Goal: Information Seeking & Learning: Learn about a topic

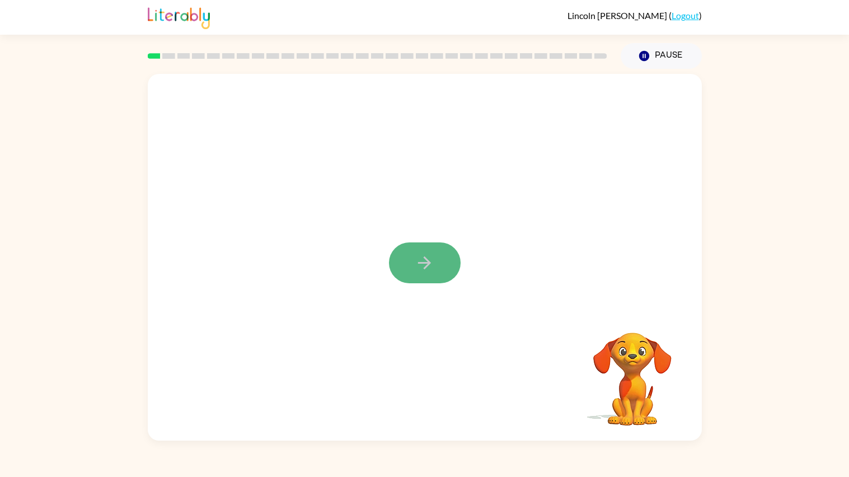
click at [414, 259] on button "button" at bounding box center [425, 262] width 72 height 41
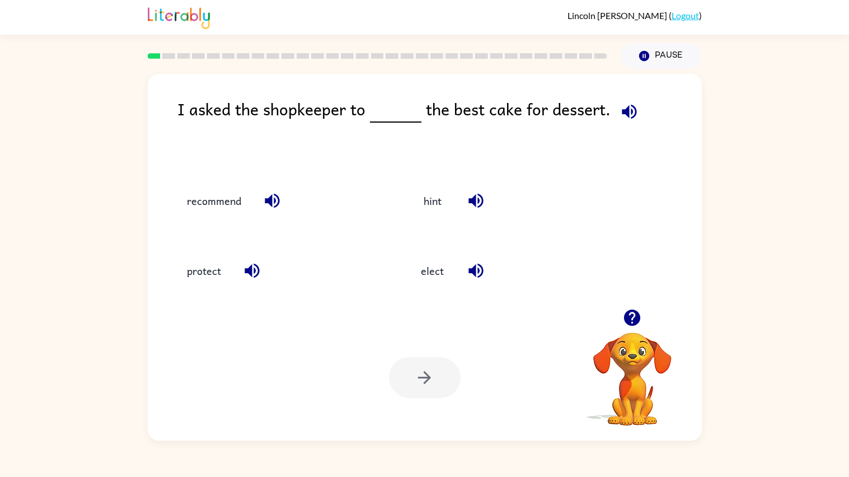
click at [625, 118] on icon "button" at bounding box center [630, 112] width 20 height 20
click at [312, 190] on div "recommend" at bounding box center [280, 200] width 208 height 30
click at [635, 325] on icon "button" at bounding box center [632, 318] width 16 height 16
click at [199, 273] on button "protect" at bounding box center [204, 270] width 57 height 30
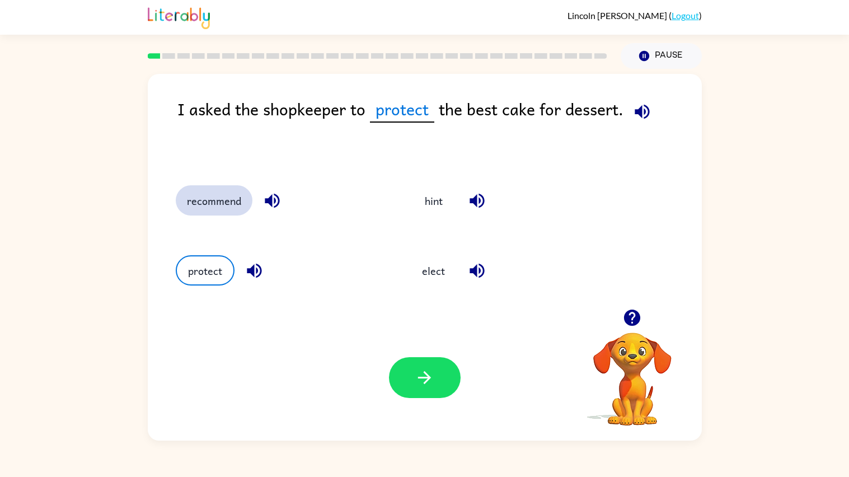
click at [207, 204] on button "recommend" at bounding box center [214, 200] width 77 height 30
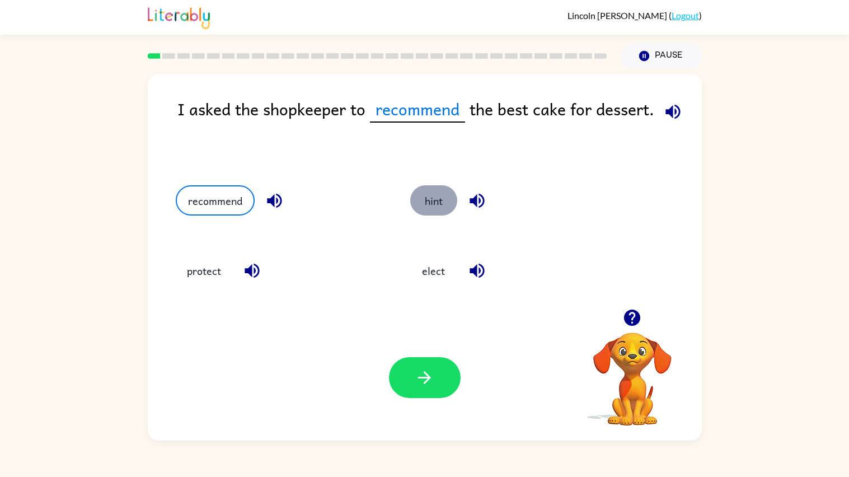
click at [423, 199] on button "hint" at bounding box center [433, 200] width 47 height 30
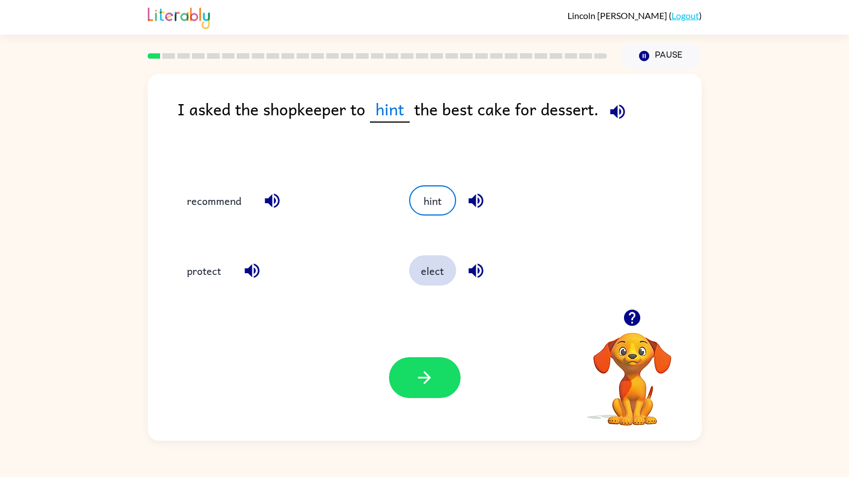
click at [430, 269] on button "elect" at bounding box center [432, 270] width 47 height 30
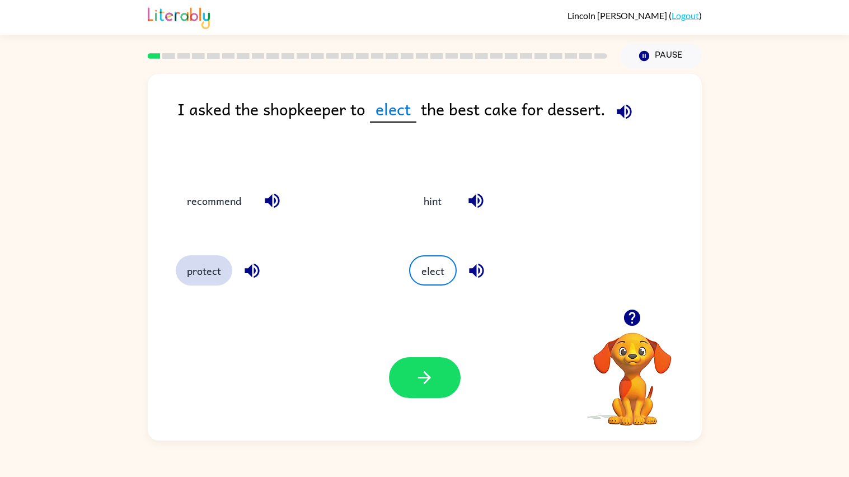
click at [204, 283] on button "protect" at bounding box center [204, 270] width 57 height 30
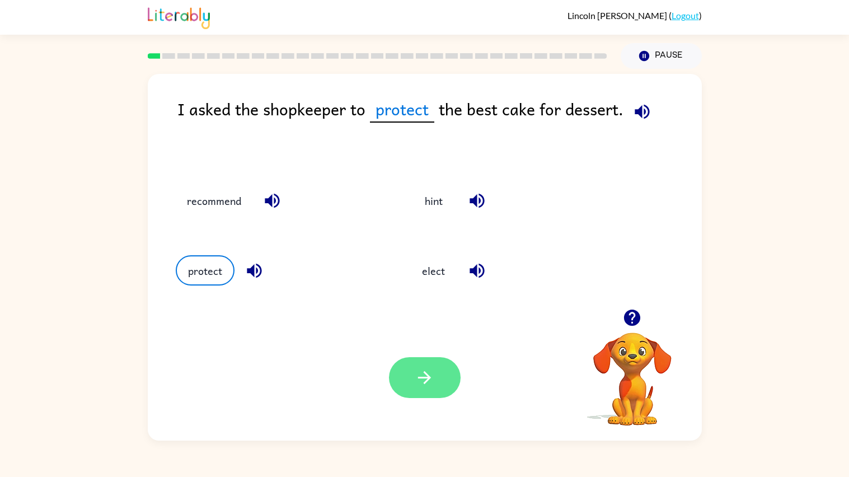
click at [413, 382] on button "button" at bounding box center [425, 377] width 72 height 41
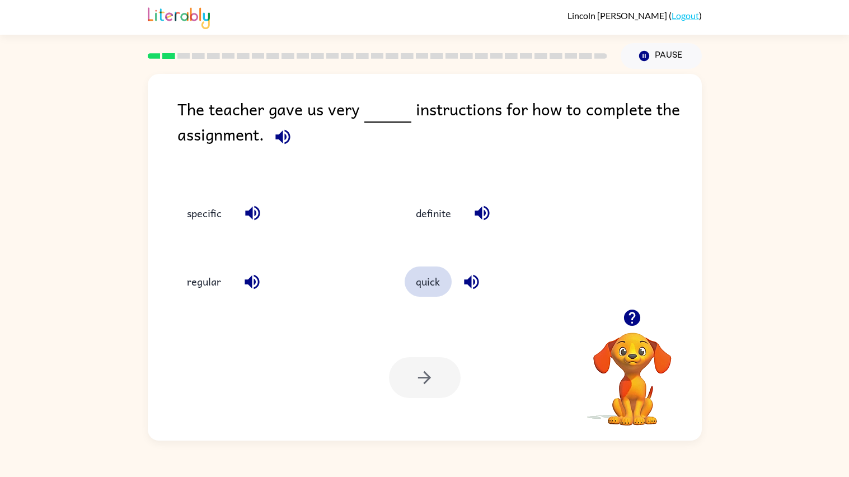
click at [424, 278] on button "quick" at bounding box center [428, 281] width 47 height 30
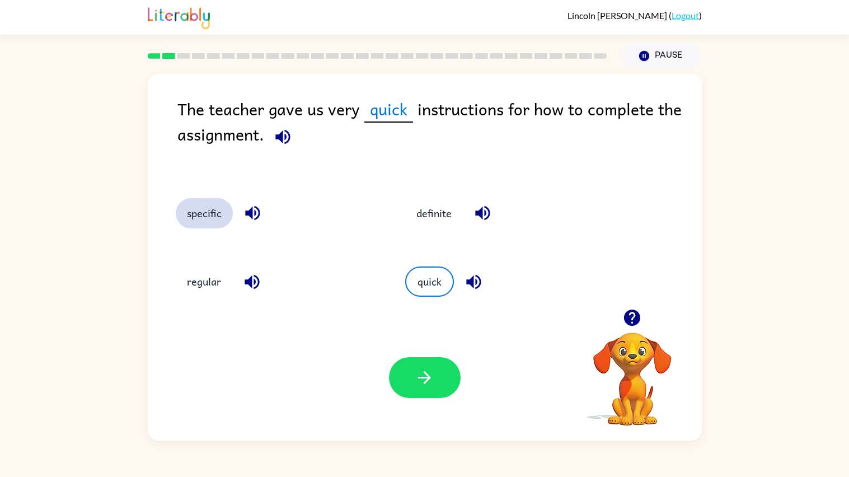
click at [204, 211] on button "specific" at bounding box center [204, 213] width 57 height 30
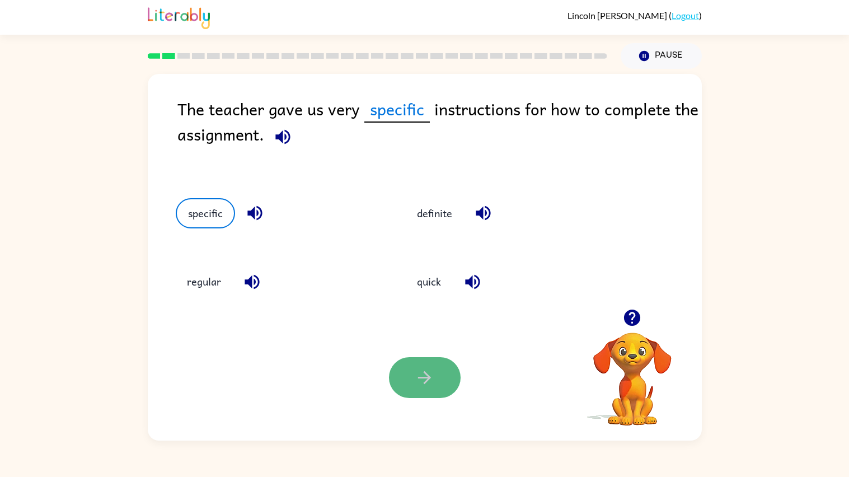
click at [423, 358] on button "button" at bounding box center [425, 377] width 72 height 41
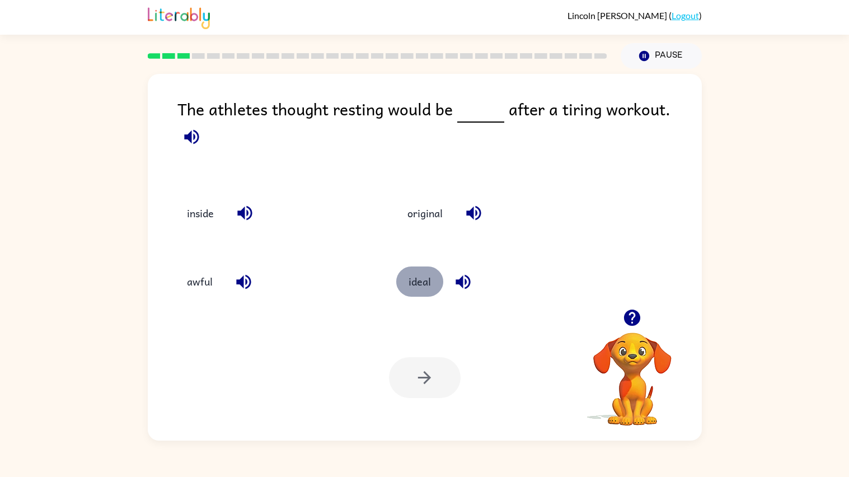
click at [427, 268] on button "ideal" at bounding box center [419, 281] width 47 height 30
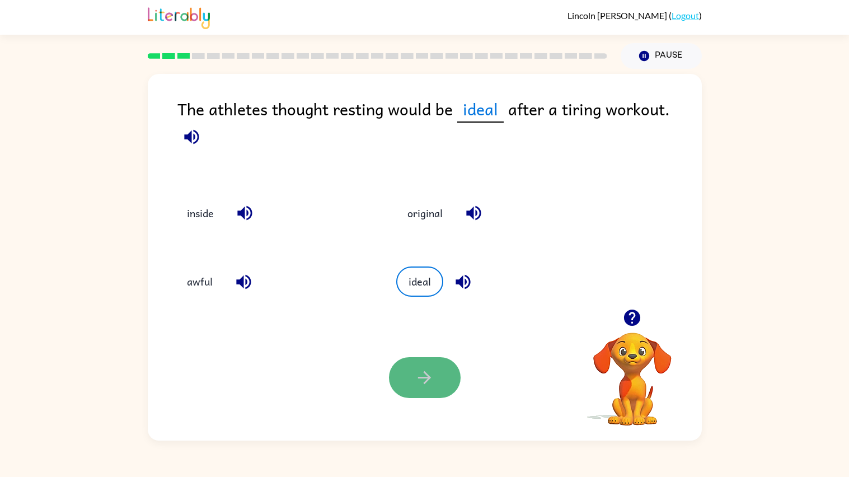
click at [425, 373] on icon "button" at bounding box center [425, 378] width 20 height 20
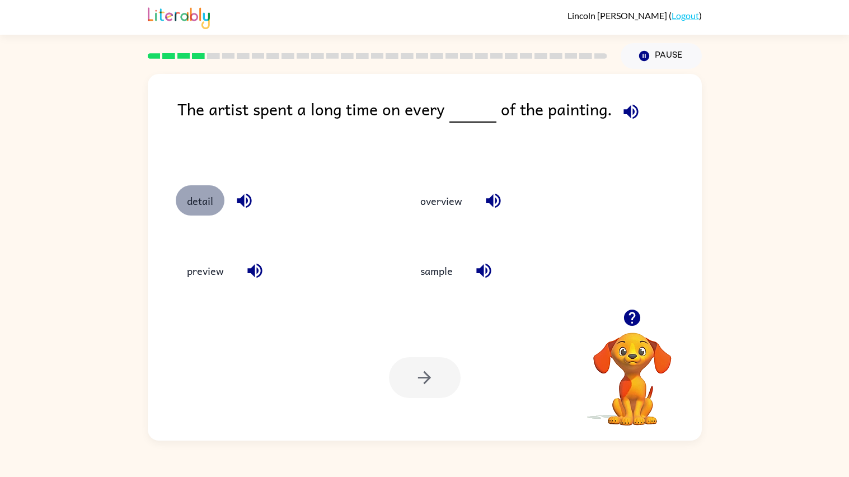
click at [209, 200] on button "detail" at bounding box center [200, 200] width 49 height 30
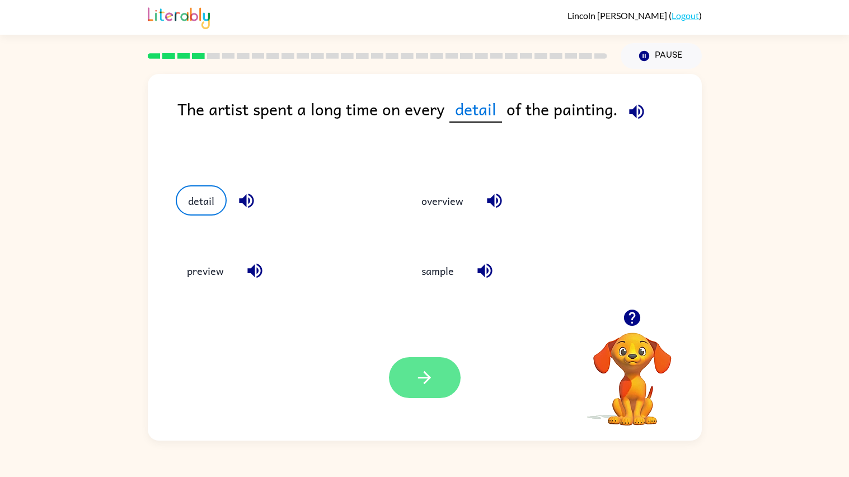
click at [442, 395] on button "button" at bounding box center [425, 377] width 72 height 41
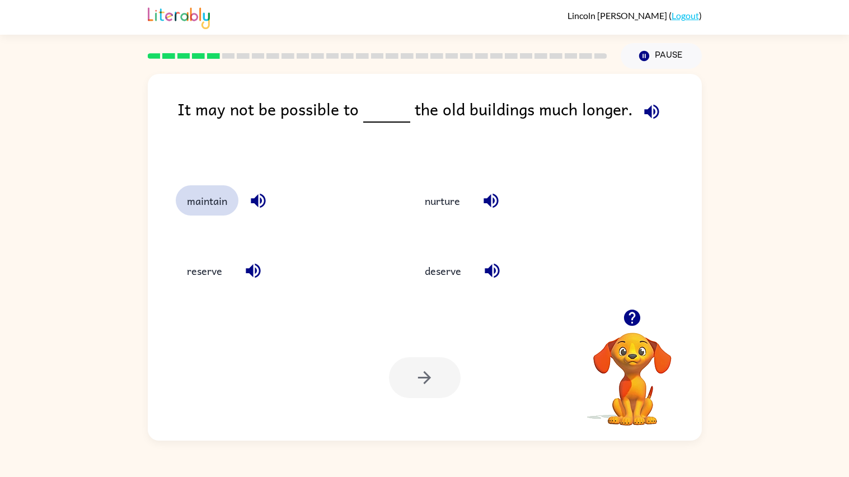
click at [194, 208] on button "maintain" at bounding box center [207, 200] width 63 height 30
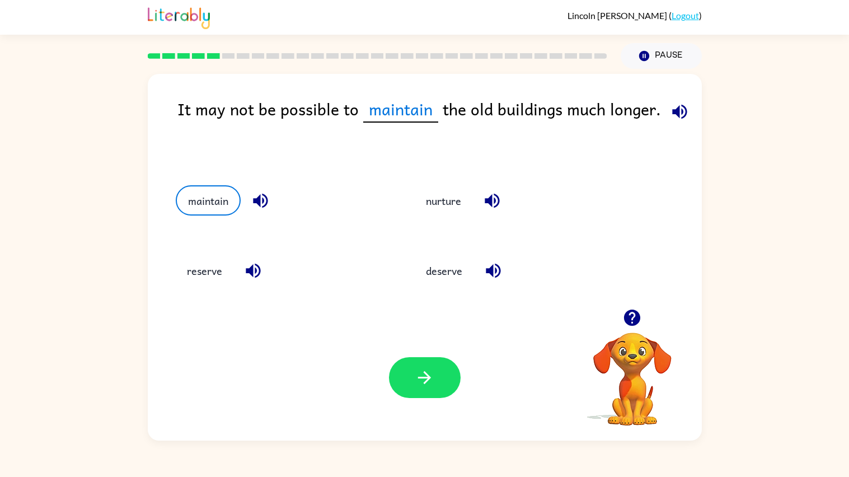
click at [420, 404] on div "Your browser must support playing .mp4 files to use Literably. Please try using…" at bounding box center [425, 378] width 554 height 126
click at [431, 384] on icon "button" at bounding box center [425, 378] width 20 height 20
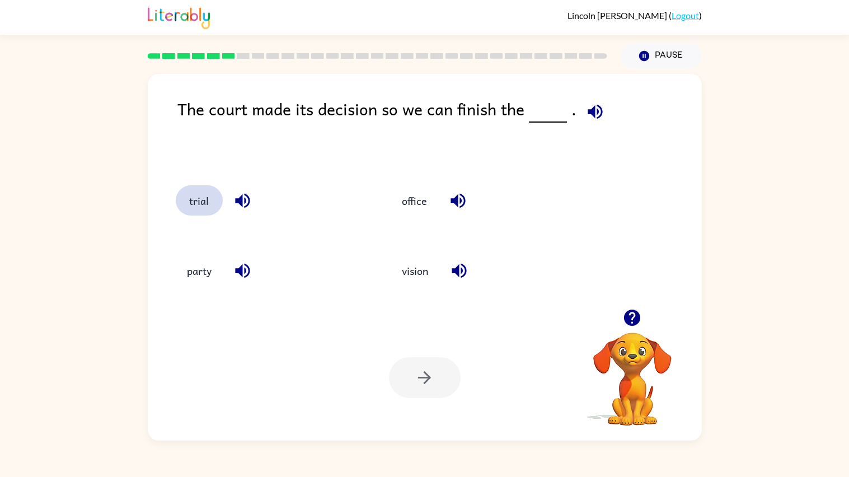
click at [197, 214] on button "trial" at bounding box center [199, 200] width 47 height 30
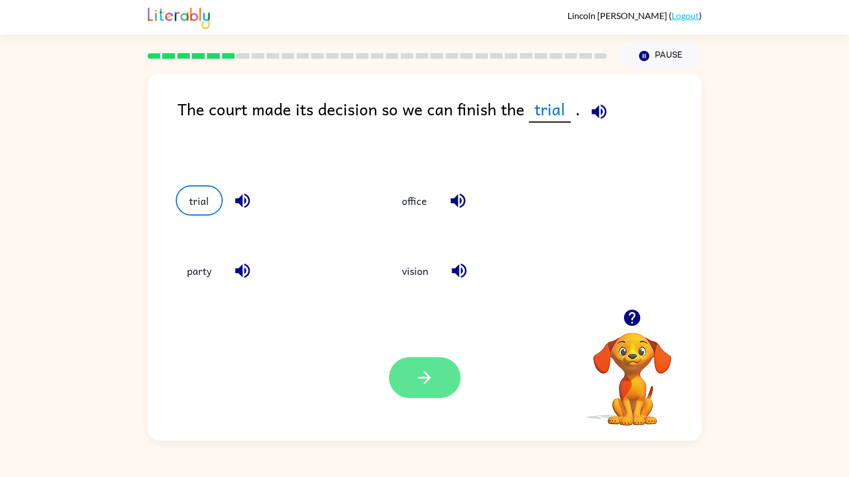
click at [399, 386] on button "button" at bounding box center [425, 377] width 72 height 41
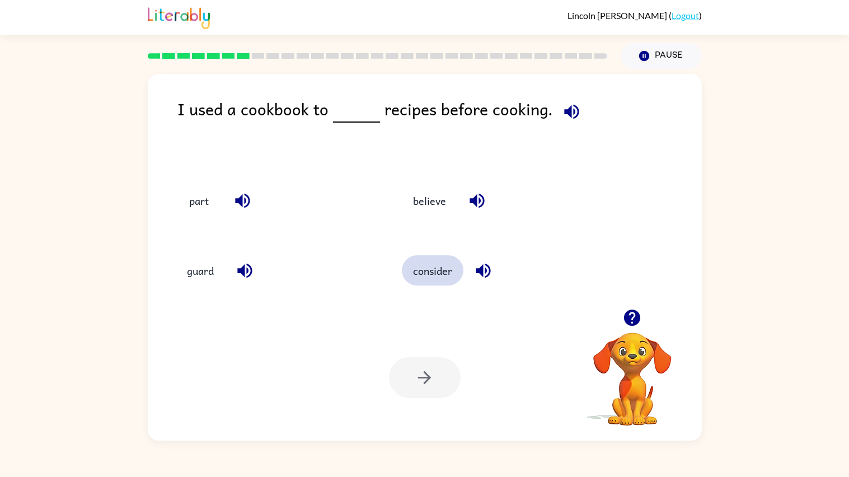
click at [411, 271] on button "consider" at bounding box center [433, 270] width 62 height 30
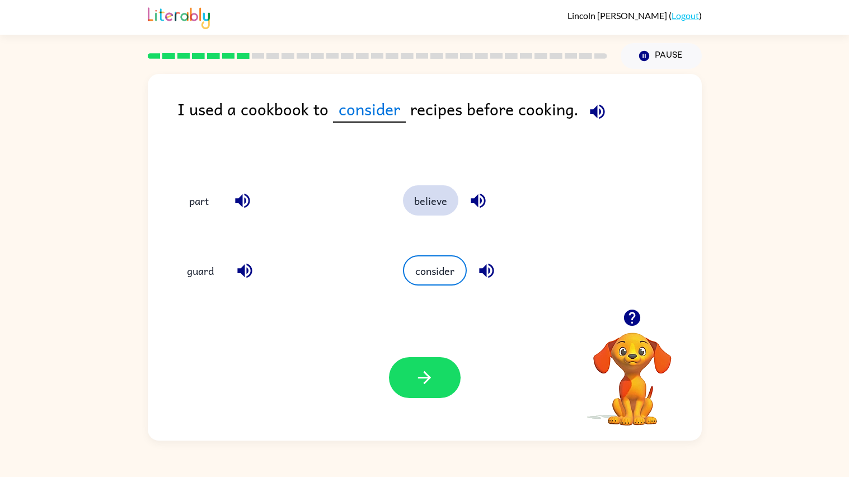
click at [411, 189] on button "believe" at bounding box center [430, 200] width 55 height 30
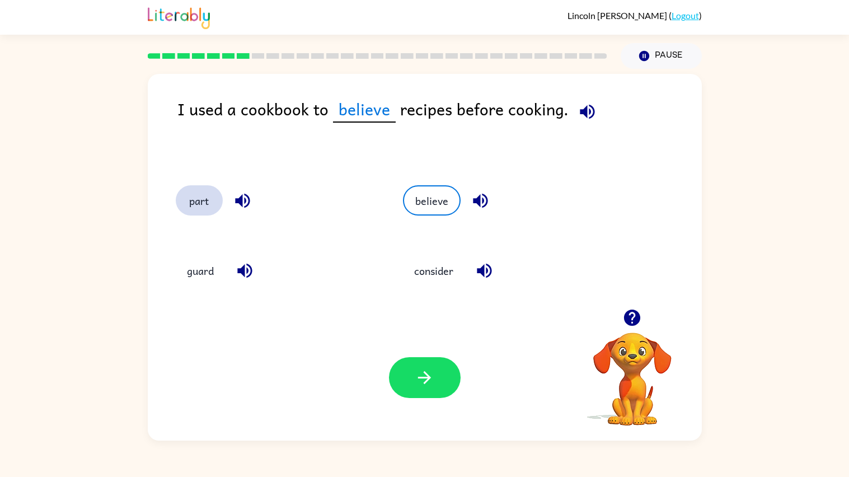
click at [195, 209] on button "part" at bounding box center [199, 200] width 47 height 30
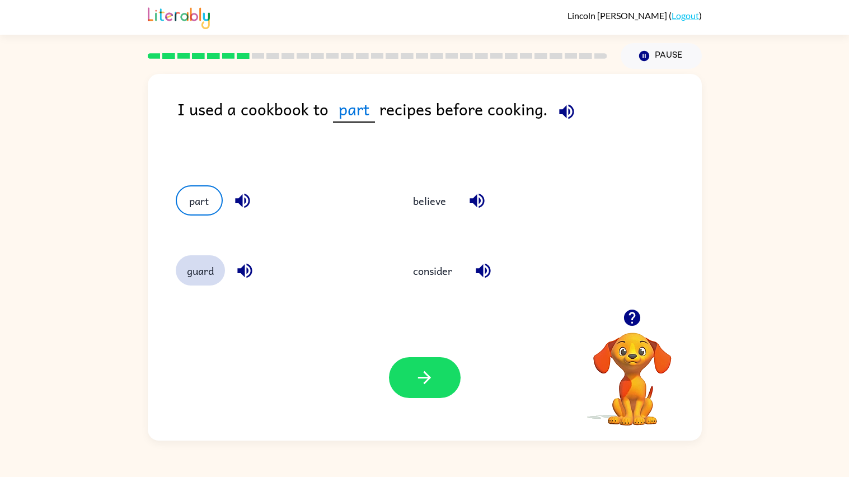
click at [204, 274] on button "guard" at bounding box center [200, 270] width 49 height 30
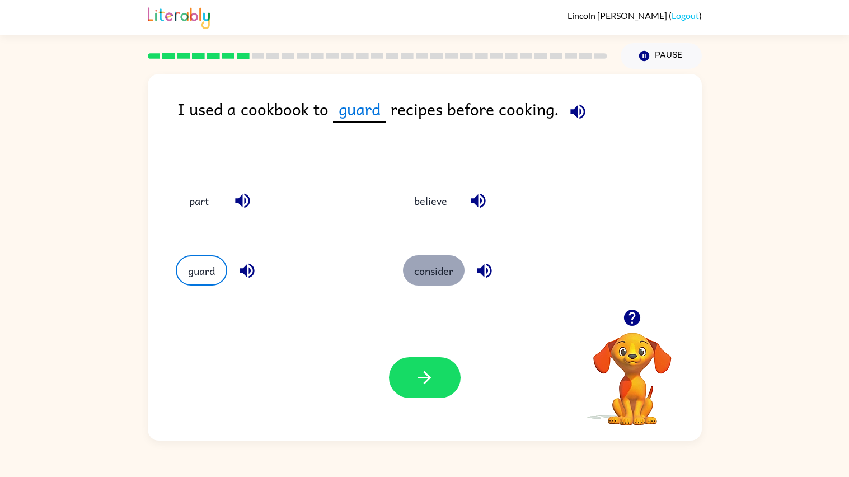
click at [424, 266] on button "consider" at bounding box center [434, 270] width 62 height 30
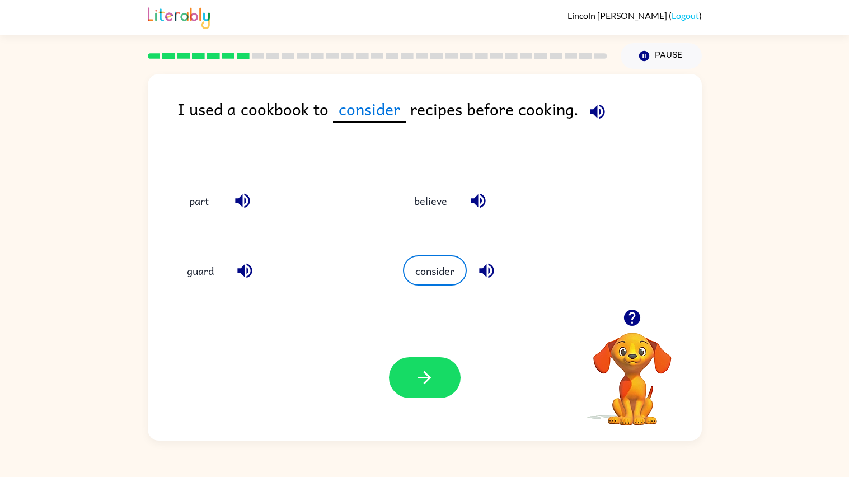
click at [415, 352] on div "Your browser must support playing .mp4 files to use Literably. Please try using…" at bounding box center [425, 378] width 554 height 126
click at [419, 390] on button "button" at bounding box center [425, 377] width 72 height 41
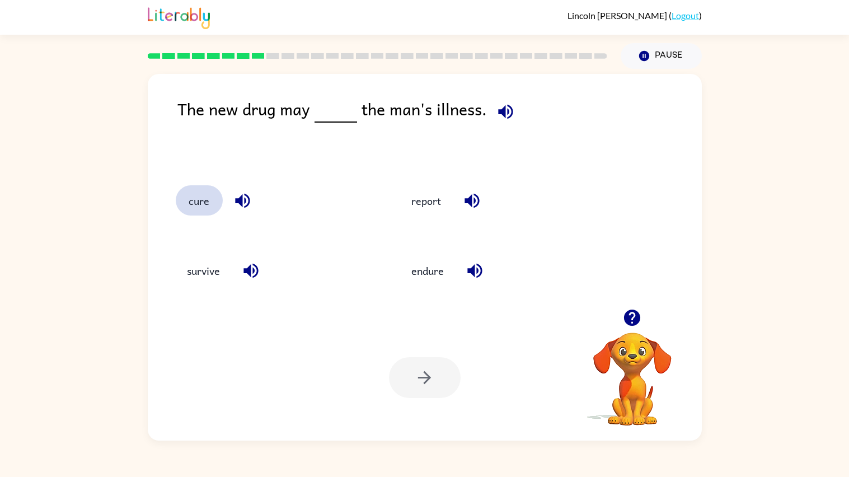
click at [178, 201] on button "cure" at bounding box center [199, 200] width 47 height 30
click at [205, 213] on button "cure" at bounding box center [199, 200] width 47 height 30
click at [442, 397] on button "button" at bounding box center [425, 377] width 72 height 41
click at [415, 378] on div at bounding box center [425, 377] width 72 height 41
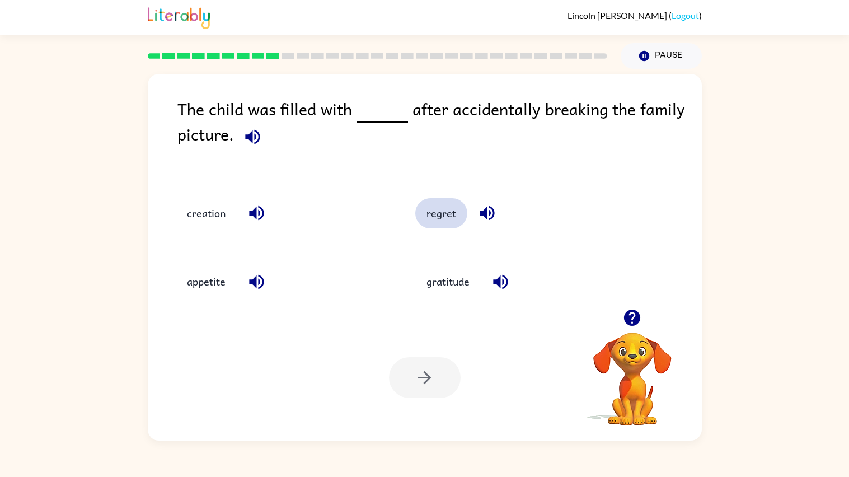
click at [431, 214] on button "regret" at bounding box center [441, 213] width 52 height 30
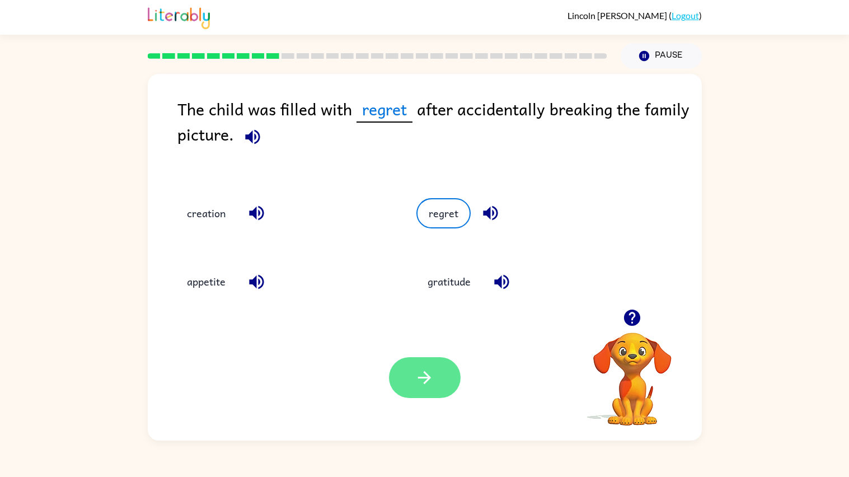
click at [410, 370] on button "button" at bounding box center [425, 377] width 72 height 41
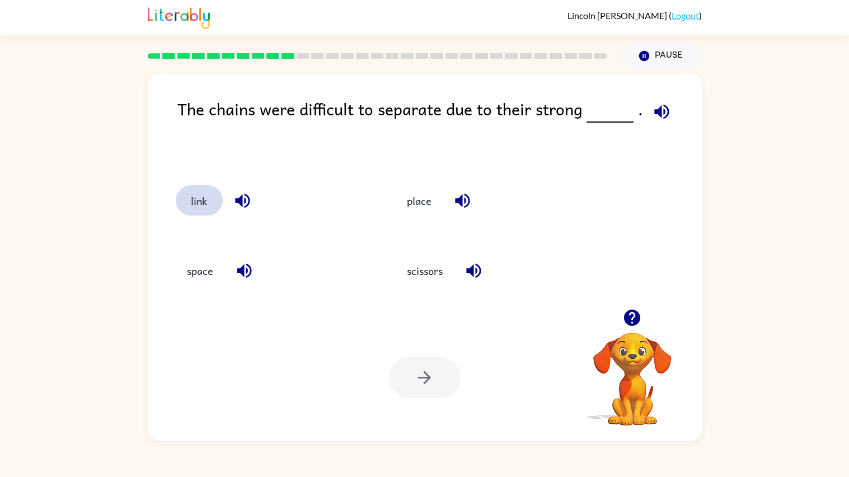
click at [200, 197] on button "link" at bounding box center [199, 200] width 47 height 30
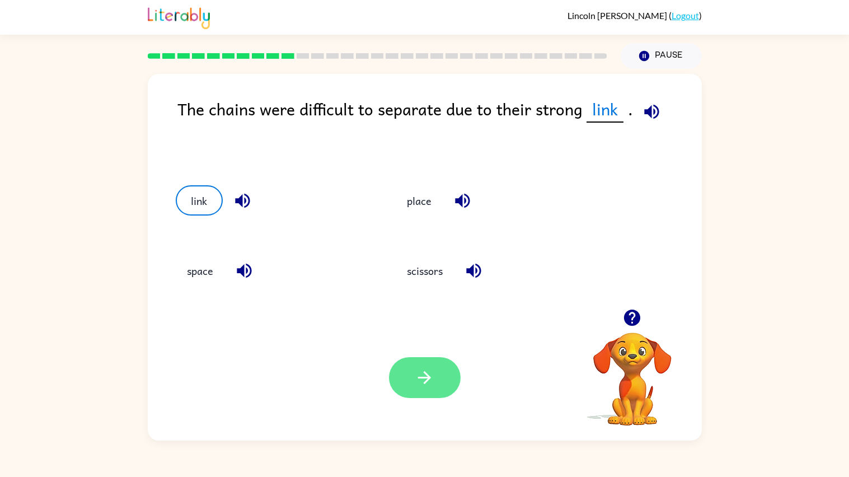
click at [410, 390] on button "button" at bounding box center [425, 377] width 72 height 41
click at [436, 384] on div at bounding box center [425, 377] width 72 height 41
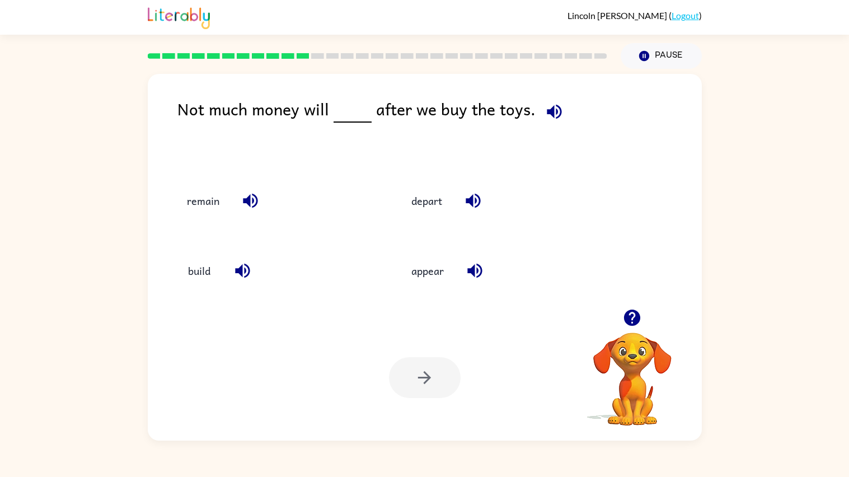
click at [177, 214] on div "remain" at bounding box center [275, 200] width 199 height 30
click at [210, 213] on button "remain" at bounding box center [203, 200] width 55 height 30
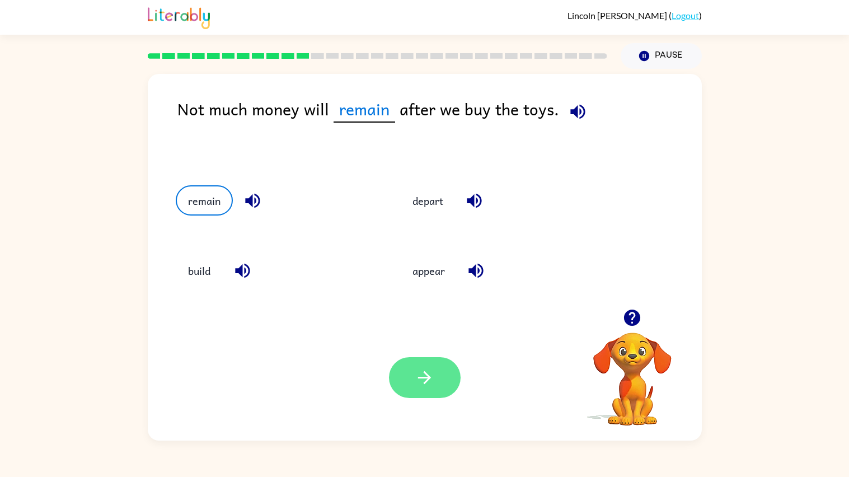
click at [422, 396] on button "button" at bounding box center [425, 377] width 72 height 41
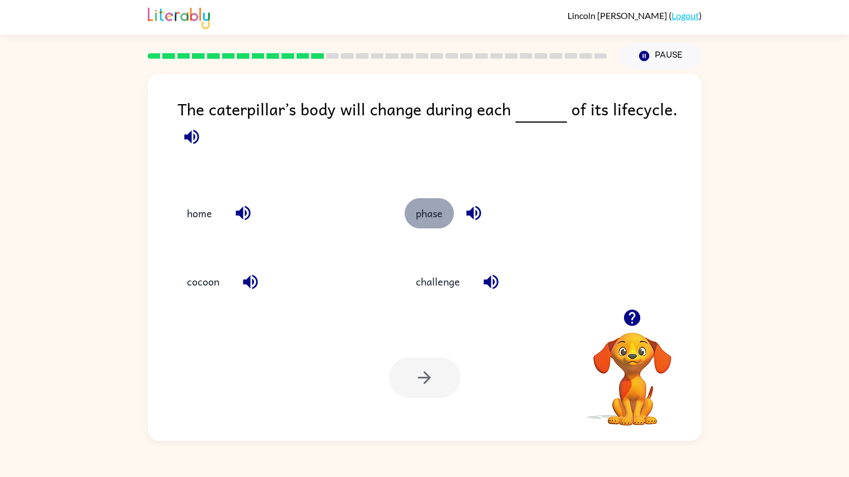
click at [429, 228] on button "phase" at bounding box center [429, 213] width 49 height 30
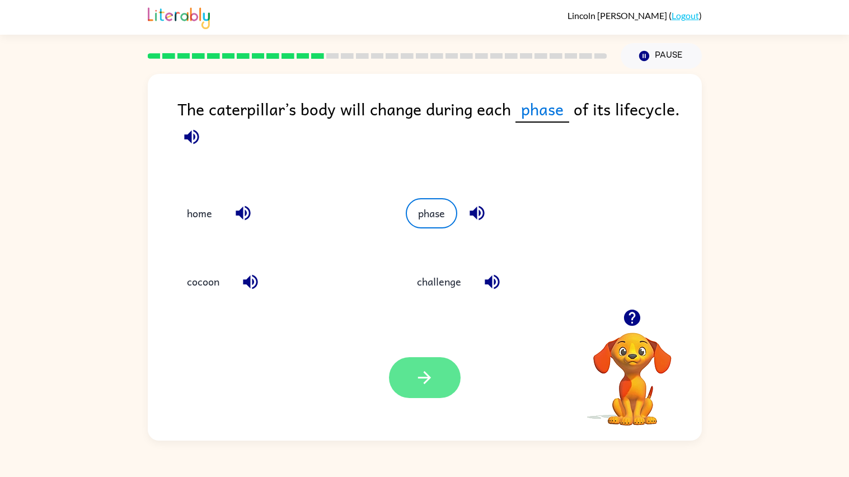
click at [427, 375] on icon "button" at bounding box center [424, 377] width 13 height 13
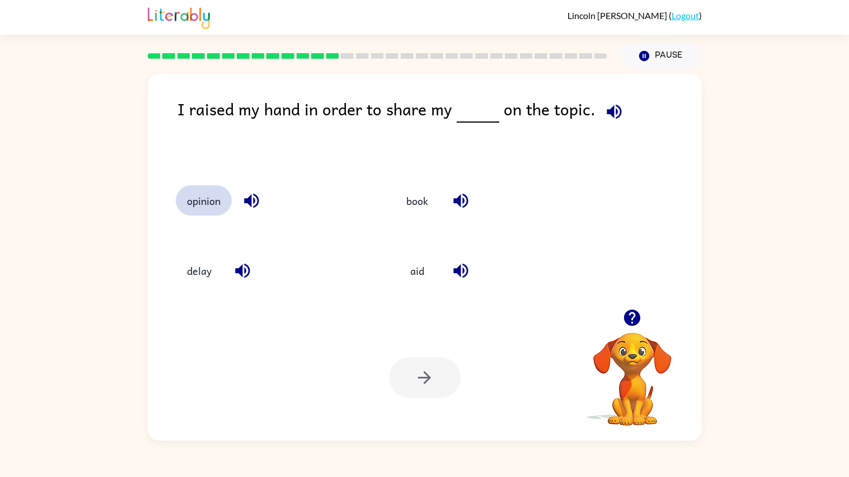
click at [217, 213] on button "opinion" at bounding box center [204, 200] width 56 height 30
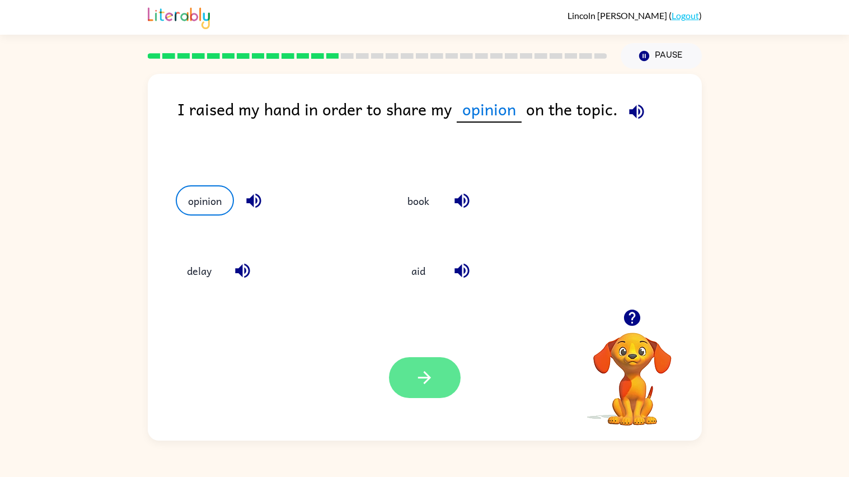
click at [435, 373] on button "button" at bounding box center [425, 377] width 72 height 41
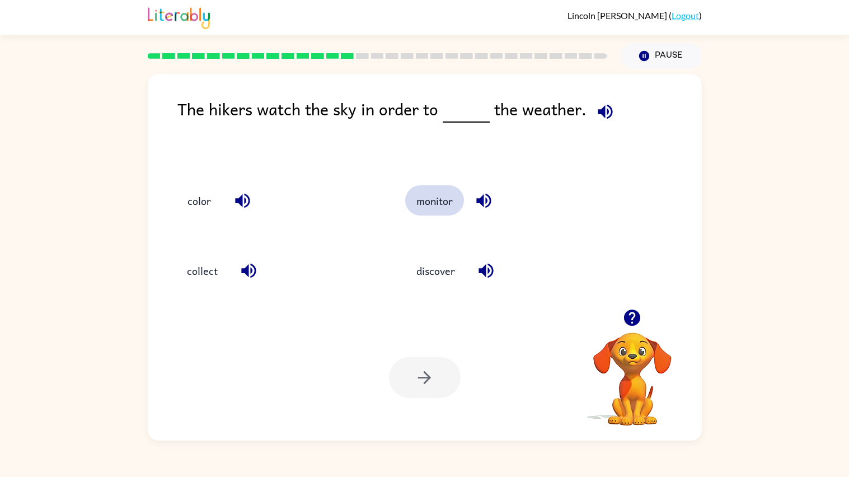
click at [425, 203] on button "monitor" at bounding box center [434, 200] width 59 height 30
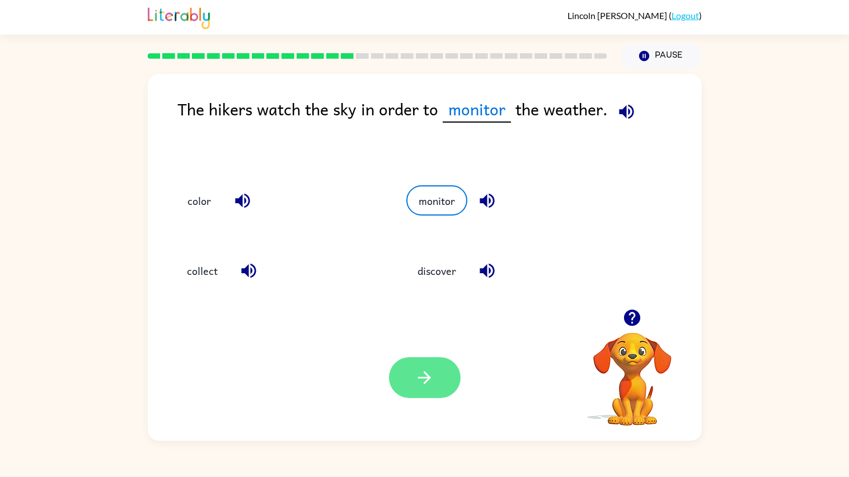
click at [423, 398] on button "button" at bounding box center [425, 377] width 72 height 41
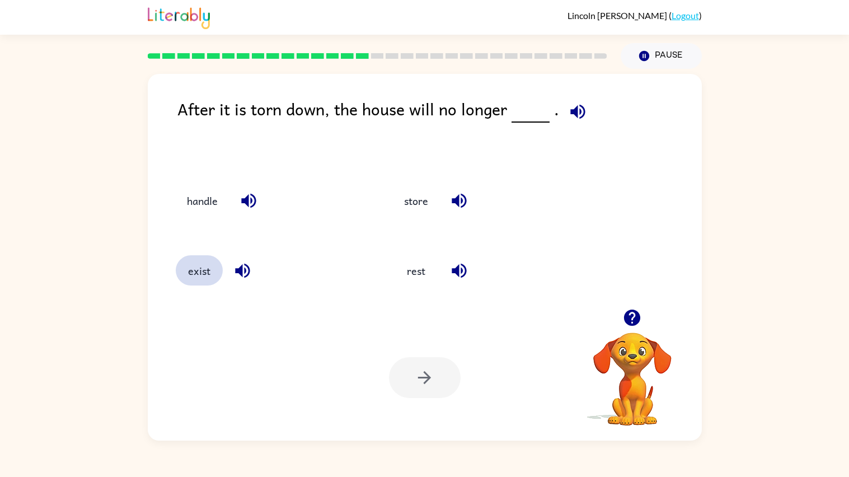
click at [180, 273] on button "exist" at bounding box center [199, 270] width 47 height 30
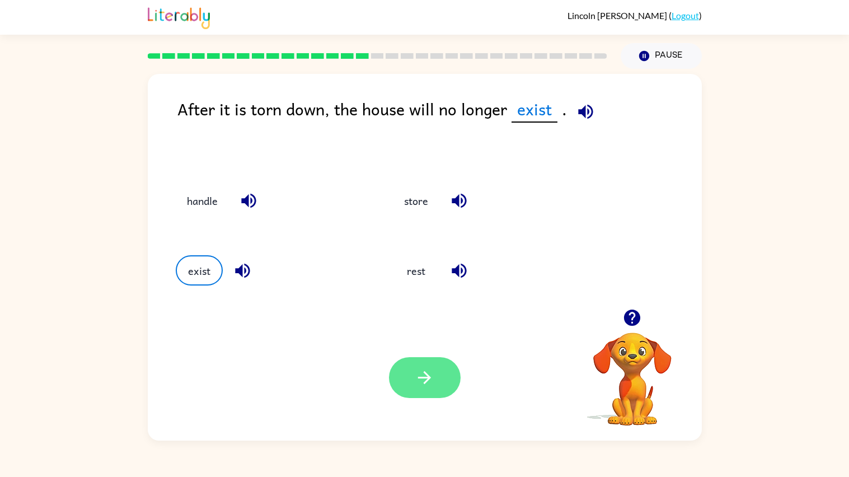
click at [409, 387] on button "button" at bounding box center [425, 377] width 72 height 41
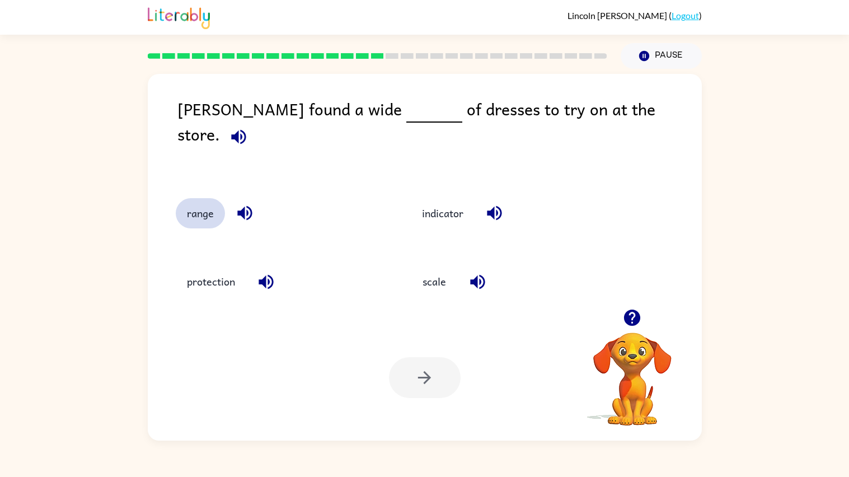
click at [182, 214] on button "range" at bounding box center [200, 213] width 49 height 30
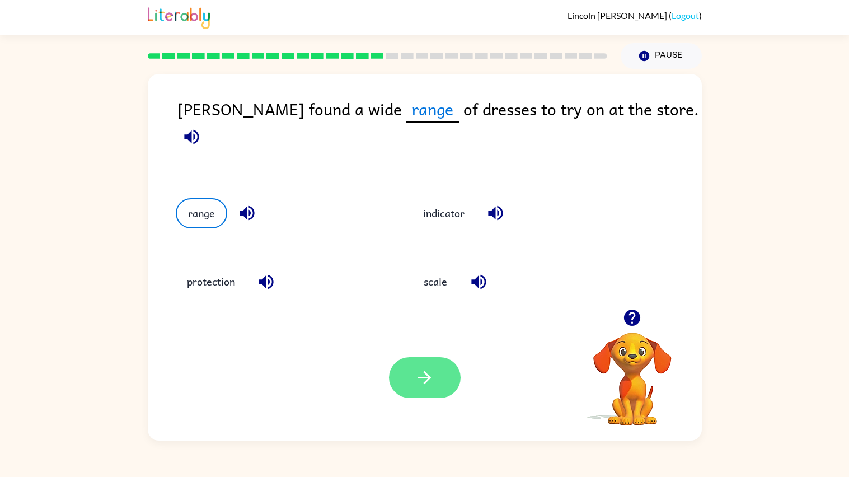
click at [406, 397] on button "button" at bounding box center [425, 377] width 72 height 41
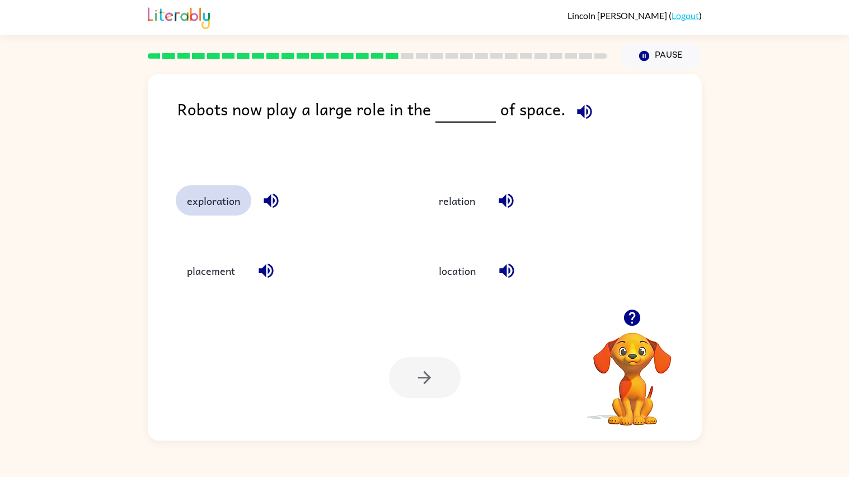
click at [202, 201] on button "exploration" at bounding box center [214, 200] width 76 height 30
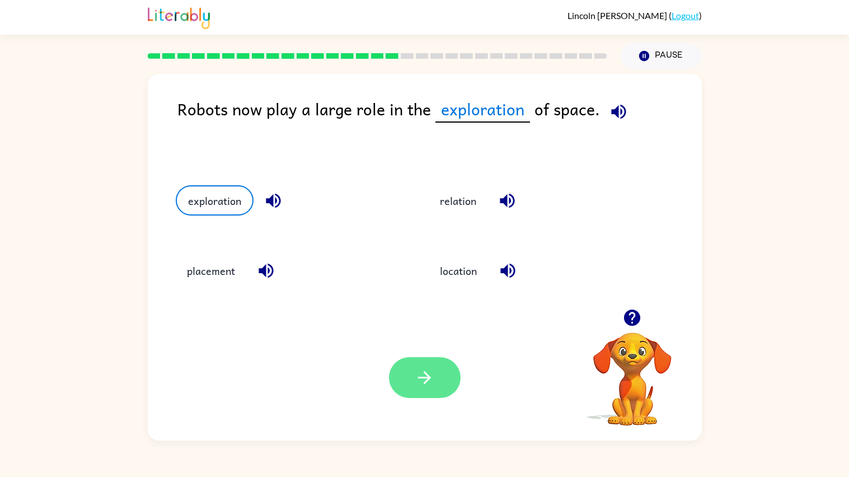
click at [421, 383] on icon "button" at bounding box center [425, 378] width 20 height 20
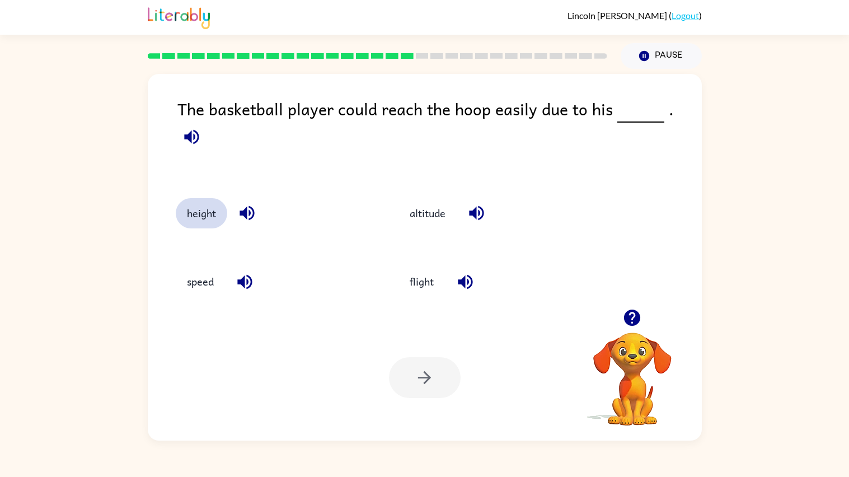
click at [188, 204] on button "height" at bounding box center [202, 213] width 52 height 30
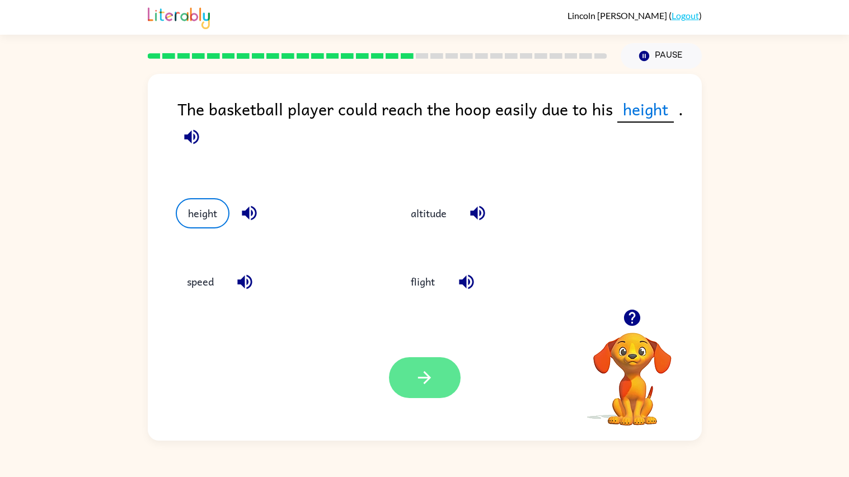
click at [408, 370] on button "button" at bounding box center [425, 377] width 72 height 41
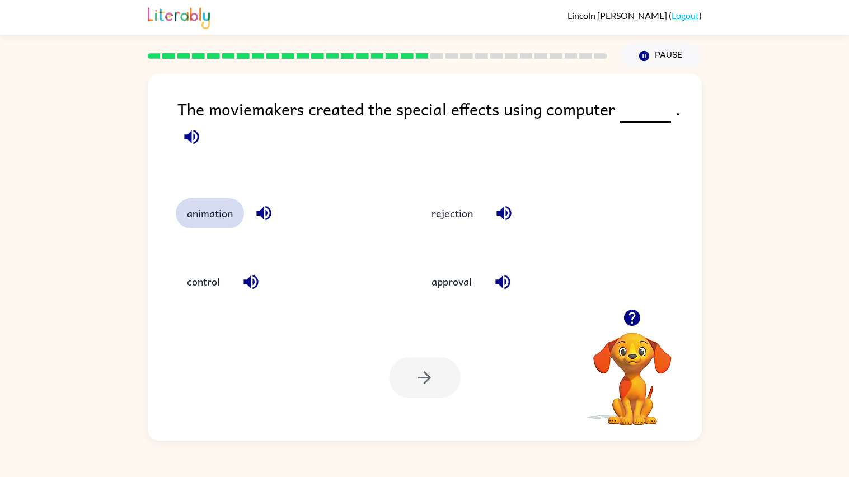
click at [224, 205] on button "animation" at bounding box center [210, 213] width 68 height 30
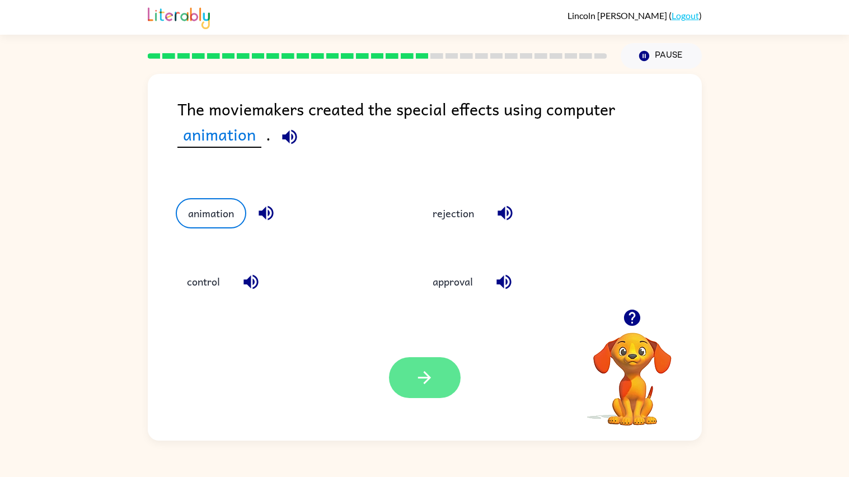
click at [445, 381] on button "button" at bounding box center [425, 377] width 72 height 41
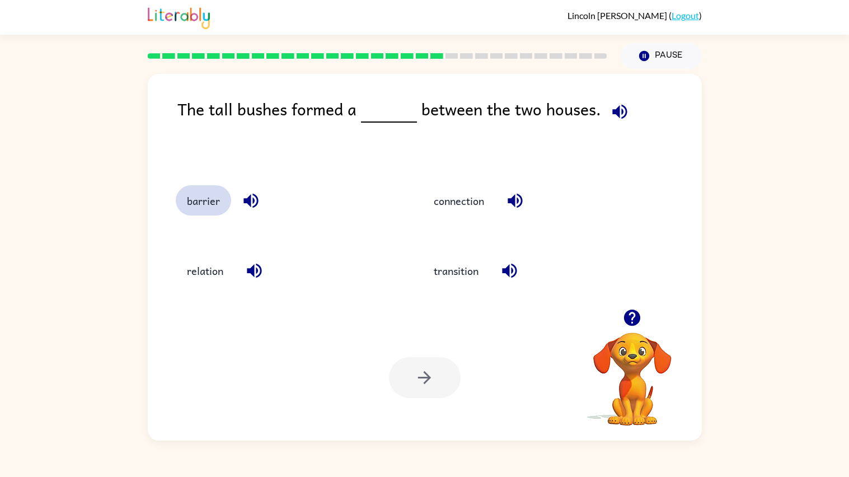
click at [200, 205] on button "barrier" at bounding box center [203, 200] width 55 height 30
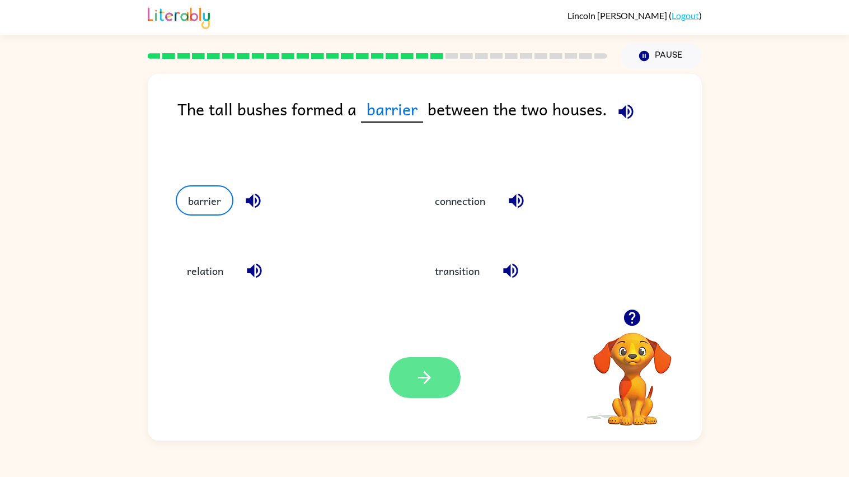
click at [422, 375] on icon "button" at bounding box center [425, 378] width 20 height 20
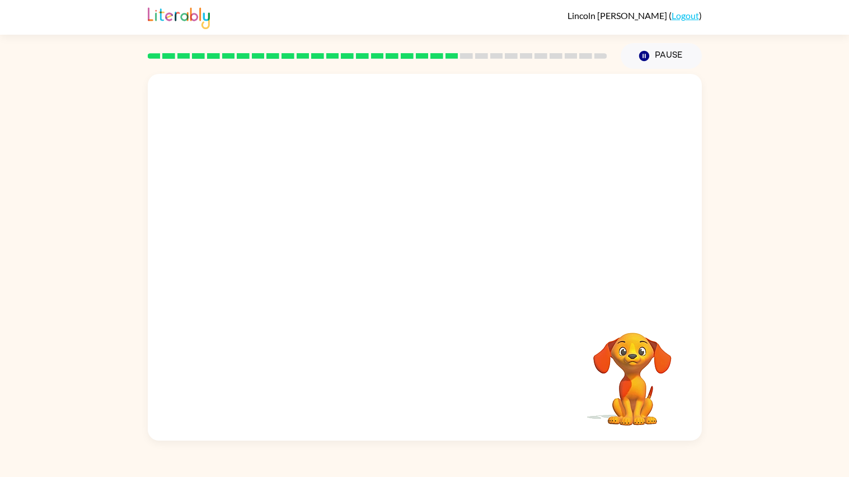
click at [291, 298] on video "Your browser must support playing .mp4 files to use Literably. Please try using…" at bounding box center [425, 191] width 554 height 235
click at [312, 273] on video "Your browser must support playing .mp4 files to use Literably. Please try using…" at bounding box center [425, 191] width 554 height 235
click at [286, 283] on video "Your browser must support playing .mp4 files to use Literably. Please try using…" at bounding box center [425, 191] width 554 height 235
click at [286, 275] on video "Your browser must support playing .mp4 files to use Literably. Please try using…" at bounding box center [425, 191] width 554 height 235
click at [291, 287] on video "Your browser must support playing .mp4 files to use Literably. Please try using…" at bounding box center [425, 191] width 554 height 235
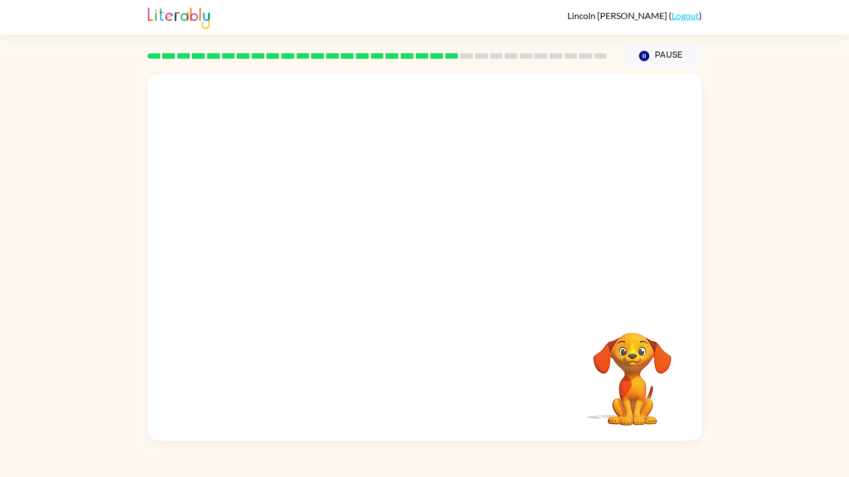
click at [284, 277] on video "Your browser must support playing .mp4 files to use Literably. Please try using…" at bounding box center [425, 191] width 554 height 235
click at [324, 272] on video "Your browser must support playing .mp4 files to use Literably. Please try using…" at bounding box center [425, 191] width 554 height 235
click at [290, 258] on video "Your browser must support playing .mp4 files to use Literably. Please try using…" at bounding box center [425, 191] width 554 height 235
click at [314, 266] on video "Your browser must support playing .mp4 files to use Literably. Please try using…" at bounding box center [425, 191] width 554 height 235
click at [308, 264] on video "Your browser must support playing .mp4 files to use Literably. Please try using…" at bounding box center [425, 191] width 554 height 235
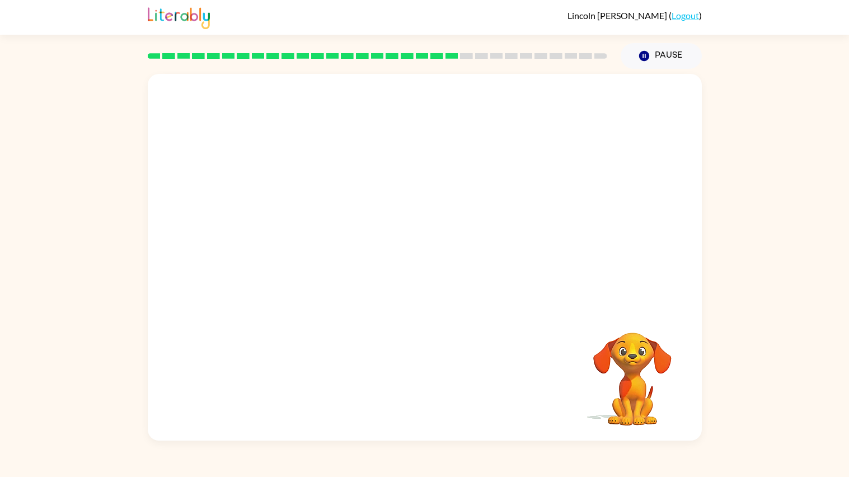
click at [294, 269] on video "Your browser must support playing .mp4 files to use Literably. Please try using…" at bounding box center [425, 191] width 554 height 235
click at [293, 270] on video "Your browser must support playing .mp4 files to use Literably. Please try using…" at bounding box center [425, 191] width 554 height 235
click at [293, 279] on video "Your browser must support playing .mp4 files to use Literably. Please try using…" at bounding box center [425, 191] width 554 height 235
click at [282, 279] on video "Your browser must support playing .mp4 files to use Literably. Please try using…" at bounding box center [425, 191] width 554 height 235
click at [295, 268] on video "Your browser must support playing .mp4 files to use Literably. Please try using…" at bounding box center [425, 191] width 554 height 235
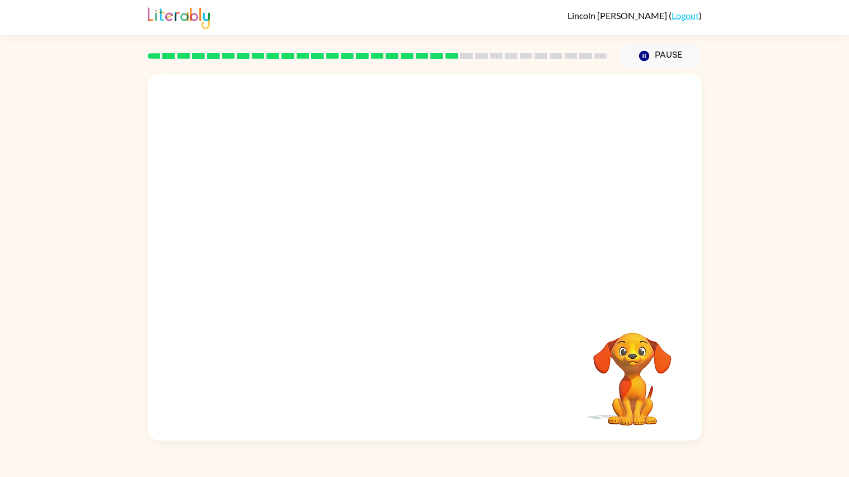
click at [295, 272] on video "Your browser must support playing .mp4 files to use Literably. Please try using…" at bounding box center [425, 191] width 554 height 235
click at [289, 275] on video "Your browser must support playing .mp4 files to use Literably. Please try using…" at bounding box center [425, 191] width 554 height 235
click at [279, 284] on video "Your browser must support playing .mp4 files to use Literably. Please try using…" at bounding box center [425, 191] width 554 height 235
click at [271, 283] on video "Your browser must support playing .mp4 files to use Literably. Please try using…" at bounding box center [425, 191] width 554 height 235
click at [291, 280] on video "Your browser must support playing .mp4 files to use Literably. Please try using…" at bounding box center [425, 191] width 554 height 235
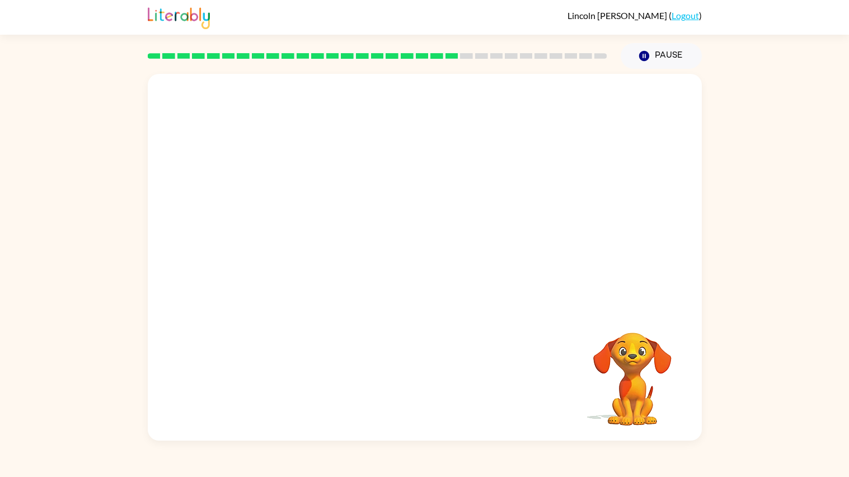
click at [294, 264] on video "Your browser must support playing .mp4 files to use Literably. Please try using…" at bounding box center [425, 191] width 554 height 235
click at [297, 288] on video "Your browser must support playing .mp4 files to use Literably. Please try using…" at bounding box center [425, 191] width 554 height 235
click at [423, 244] on button "button" at bounding box center [425, 262] width 72 height 41
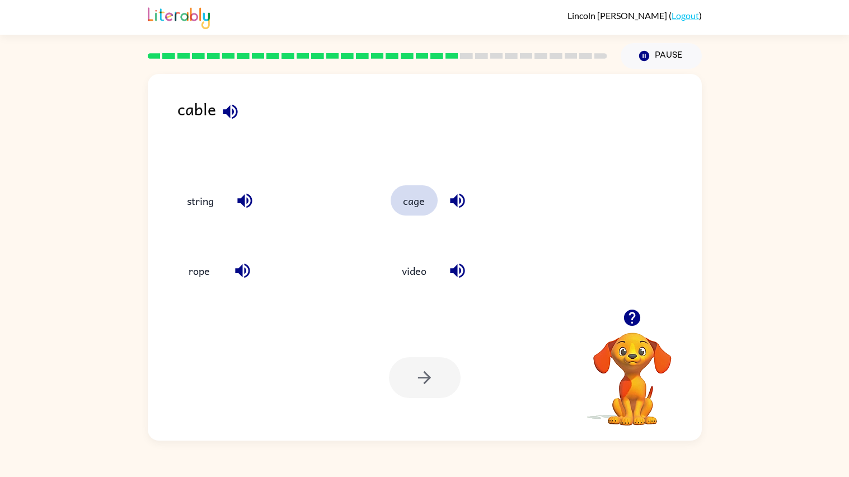
click at [411, 204] on button "cage" at bounding box center [414, 200] width 47 height 30
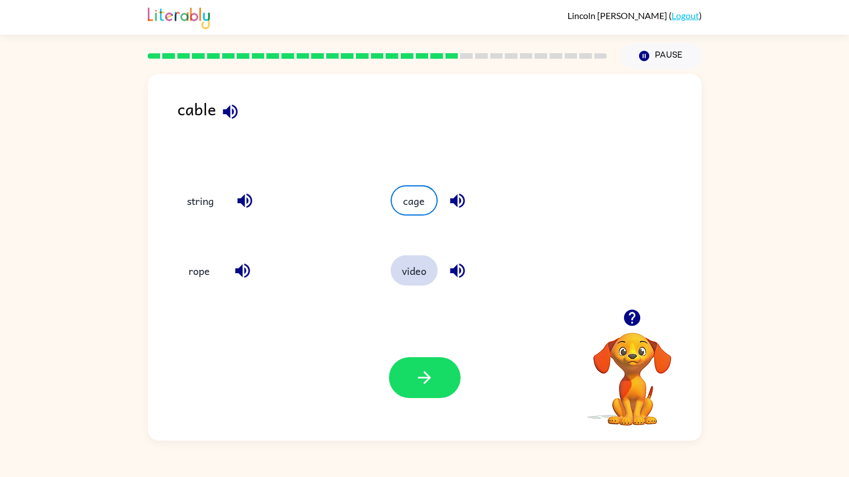
click at [413, 261] on button "video" at bounding box center [414, 270] width 47 height 30
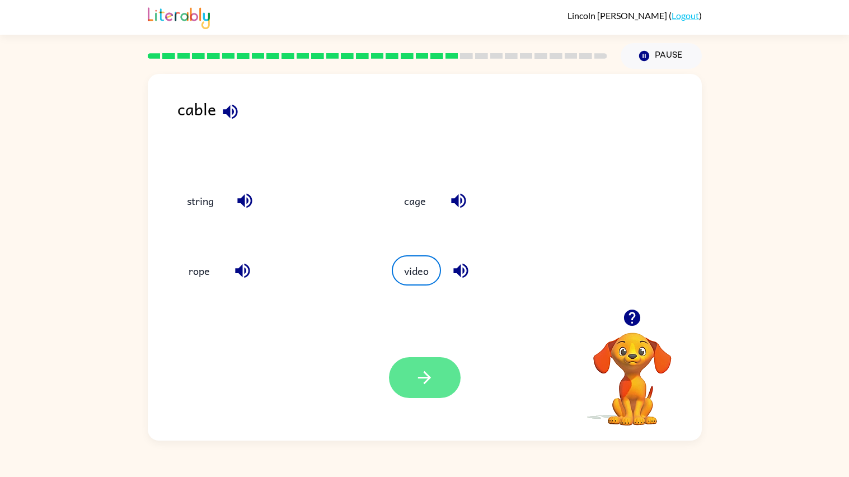
click at [430, 369] on icon "button" at bounding box center [425, 378] width 20 height 20
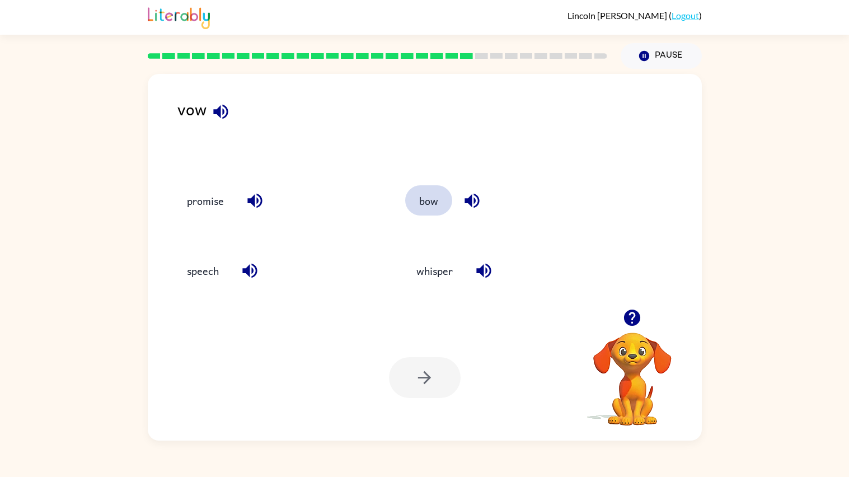
click at [434, 195] on button "bow" at bounding box center [428, 200] width 47 height 30
click at [438, 385] on button "button" at bounding box center [425, 377] width 72 height 41
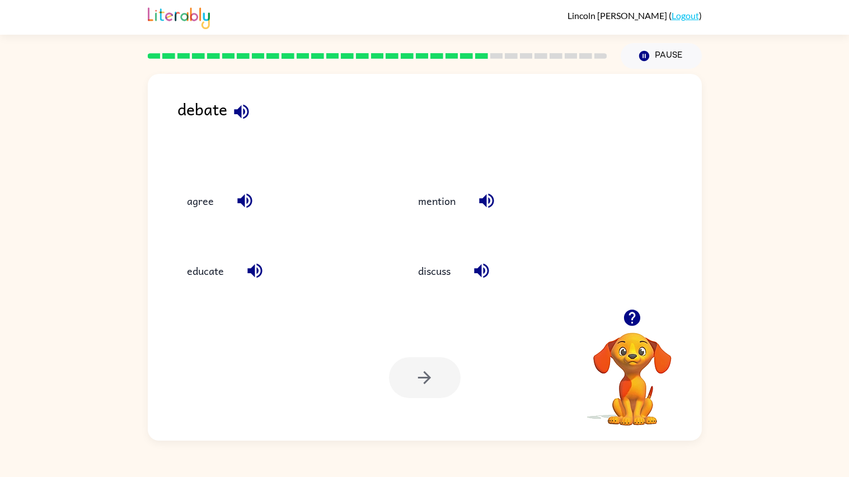
click at [462, 283] on div "discuss" at bounding box center [510, 270] width 206 height 30
click at [433, 283] on button "discuss" at bounding box center [434, 270] width 55 height 30
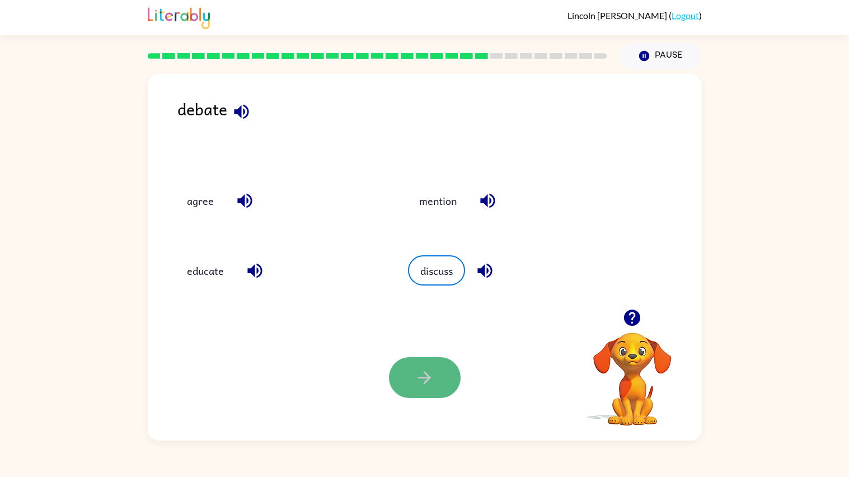
click at [424, 369] on icon "button" at bounding box center [425, 378] width 20 height 20
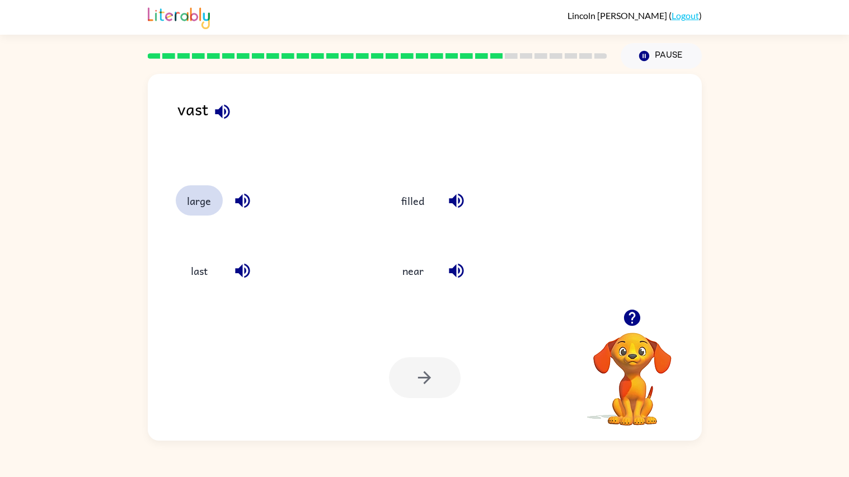
click at [213, 211] on button "large" at bounding box center [199, 200] width 47 height 30
click at [427, 407] on div "Your browser must support playing .mp4 files to use Literably. Please try using…" at bounding box center [425, 378] width 554 height 126
click at [428, 415] on div "Your browser must support playing .mp4 files to use Literably. Please try using…" at bounding box center [425, 378] width 554 height 126
click at [418, 394] on button "button" at bounding box center [425, 377] width 72 height 41
click at [417, 391] on div at bounding box center [425, 377] width 72 height 41
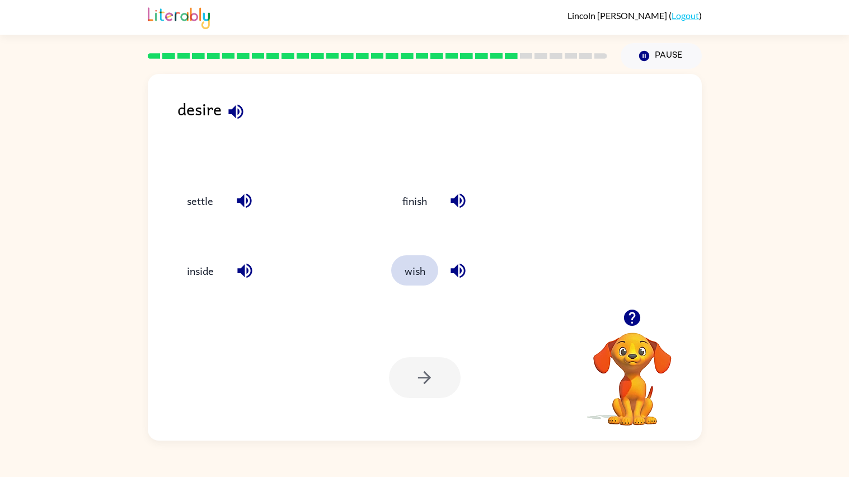
click at [408, 280] on button "wish" at bounding box center [414, 270] width 47 height 30
click at [443, 392] on button "button" at bounding box center [425, 377] width 72 height 41
click at [165, 186] on div "royal" at bounding box center [267, 199] width 224 height 70
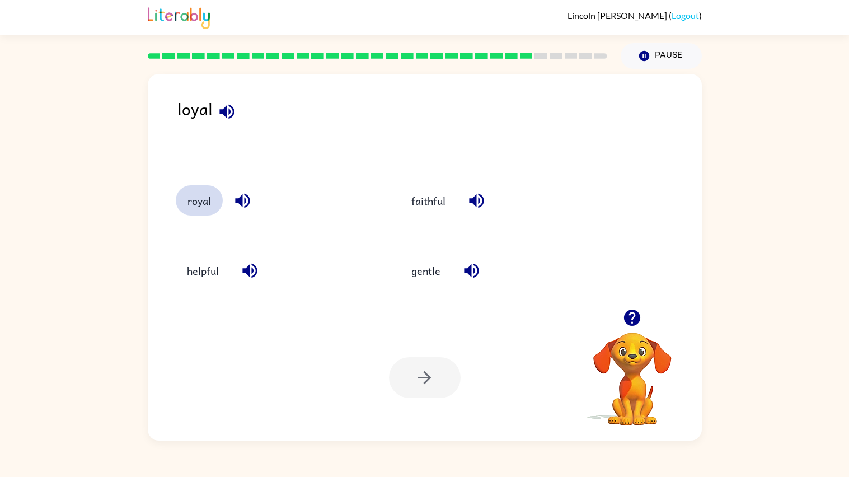
click at [198, 191] on button "royal" at bounding box center [199, 200] width 47 height 30
click at [433, 374] on icon "button" at bounding box center [425, 378] width 20 height 20
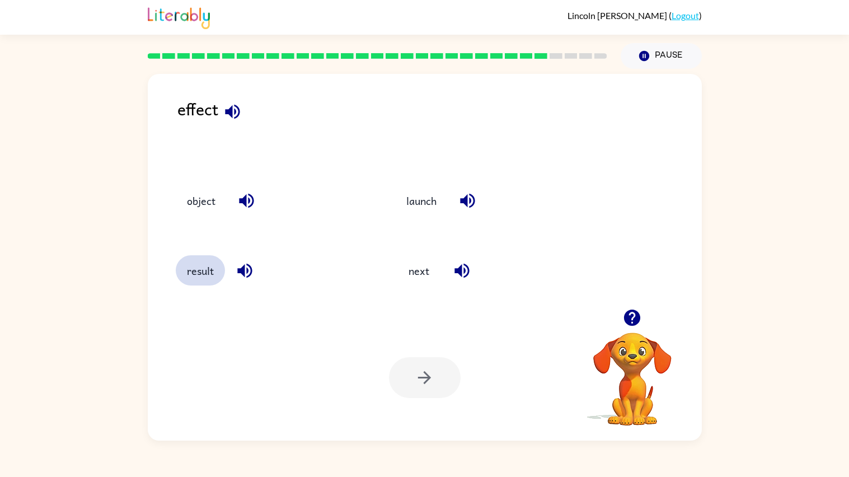
click at [191, 283] on button "result" at bounding box center [200, 270] width 49 height 30
click at [424, 367] on button "button" at bounding box center [425, 377] width 72 height 41
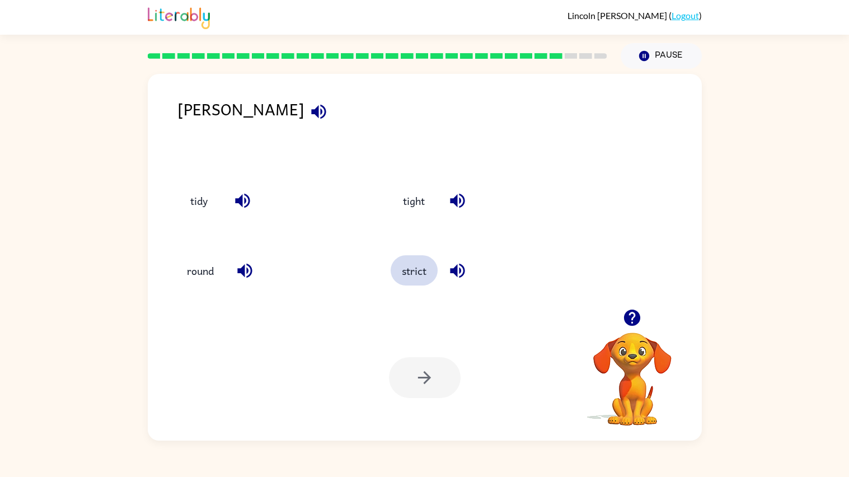
click at [422, 271] on button "strict" at bounding box center [414, 270] width 47 height 30
click at [442, 384] on button "button" at bounding box center [425, 377] width 72 height 41
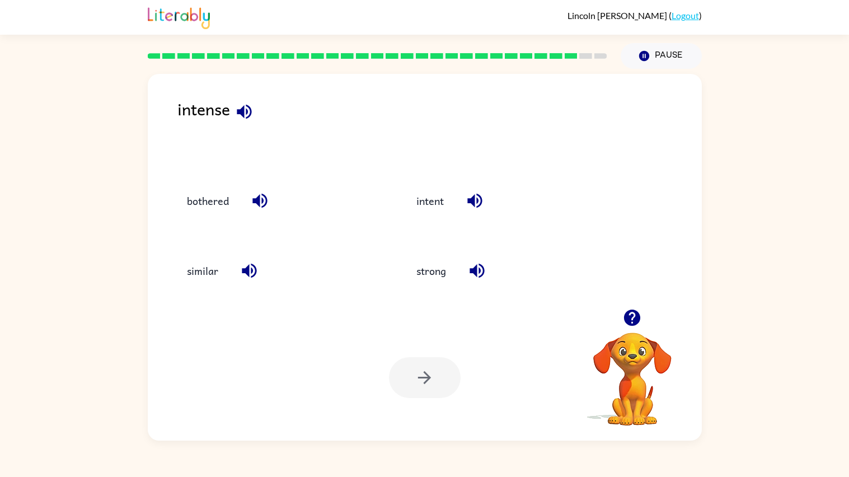
click at [425, 302] on div "strong" at bounding box center [499, 269] width 230 height 70
click at [439, 283] on button "strong" at bounding box center [431, 270] width 52 height 30
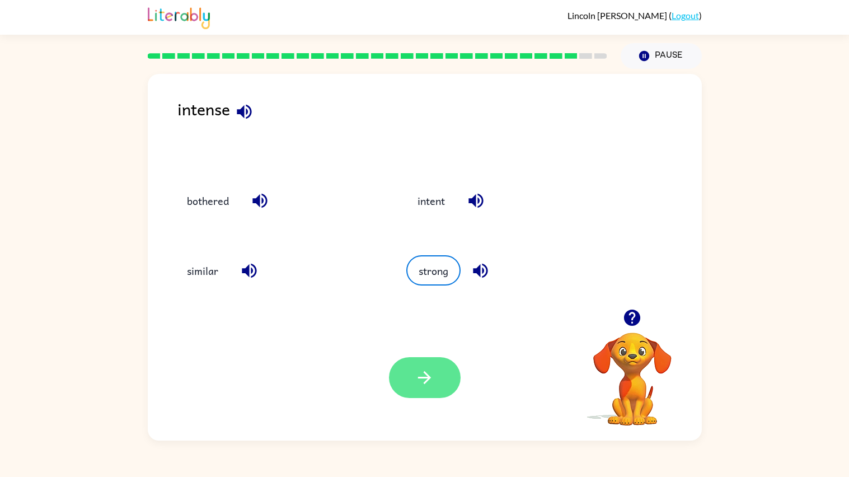
click at [409, 374] on button "button" at bounding box center [425, 377] width 72 height 41
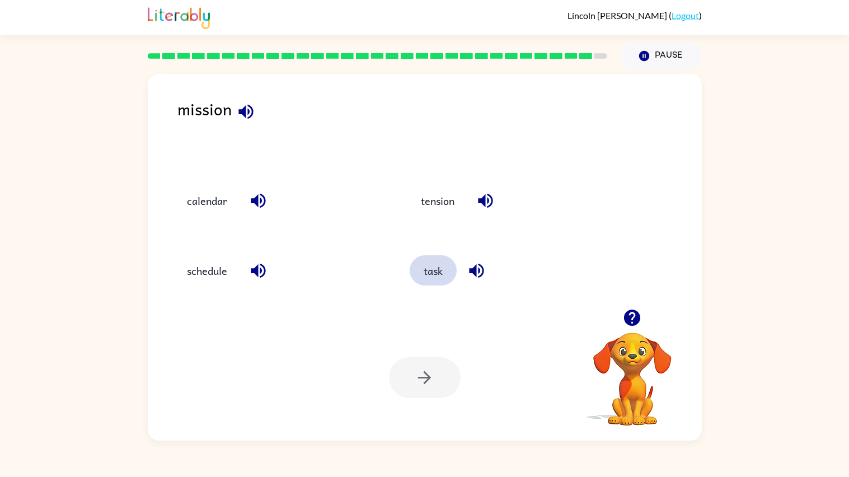
click at [425, 266] on button "task" at bounding box center [433, 270] width 47 height 30
click at [428, 375] on icon "button" at bounding box center [425, 378] width 20 height 20
